Goal: Navigation & Orientation: Go to known website

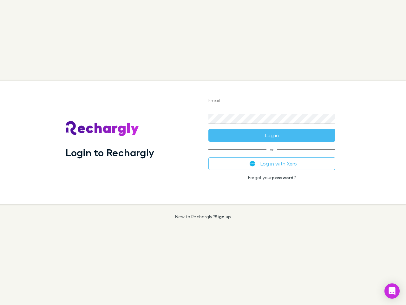
click at [203, 152] on div "Login to Rechargly" at bounding box center [132, 142] width 143 height 123
click at [272, 101] on input "Email" at bounding box center [272, 101] width 127 height 10
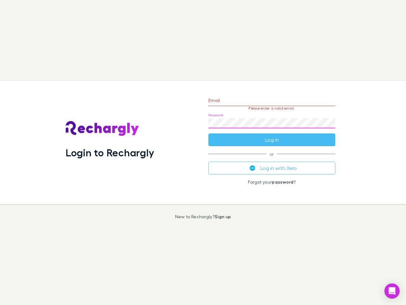
click at [272, 135] on form "Email Please enter a valid email. Password Log in" at bounding box center [272, 118] width 127 height 55
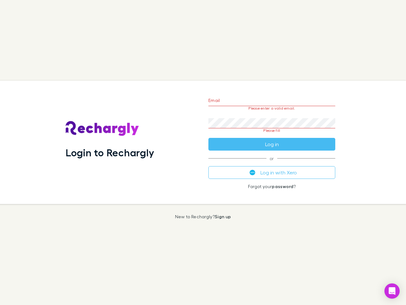
click at [272, 164] on div "Email Please enter a valid email. Password Please fill Log in or Log in with Xe…" at bounding box center [272, 142] width 137 height 123
click at [392, 291] on icon "Open Intercom Messenger" at bounding box center [392, 291] width 7 height 8
